Goal: Task Accomplishment & Management: Use online tool/utility

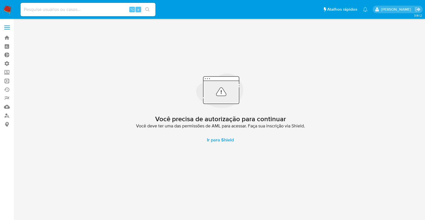
click at [7, 83] on link "Operações em massa" at bounding box center [33, 81] width 67 height 9
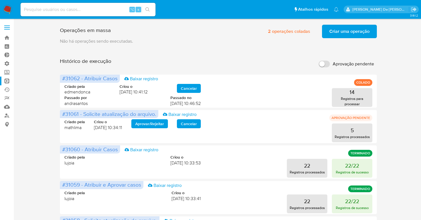
click at [322, 64] on input "Aprovação pendente" at bounding box center [323, 64] width 11 height 7
checkbox input "true"
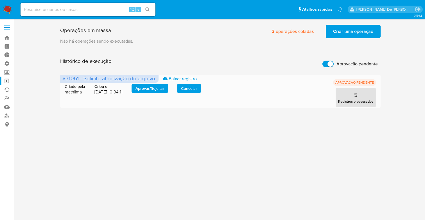
click at [153, 92] on span "Aprovar / Rejeitar" at bounding box center [149, 89] width 29 height 8
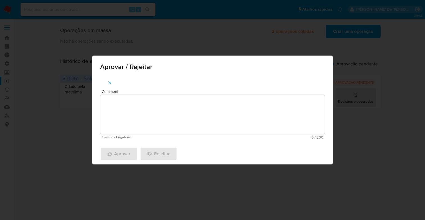
click at [177, 116] on textarea "Comment" at bounding box center [212, 114] width 225 height 39
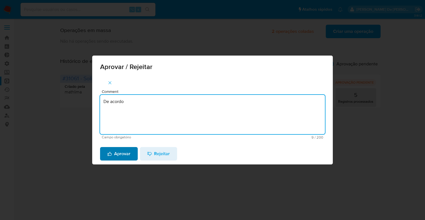
type textarea "De acordo"
click at [123, 155] on span "Aprovar" at bounding box center [118, 154] width 23 height 12
